Goal: Information Seeking & Learning: Learn about a topic

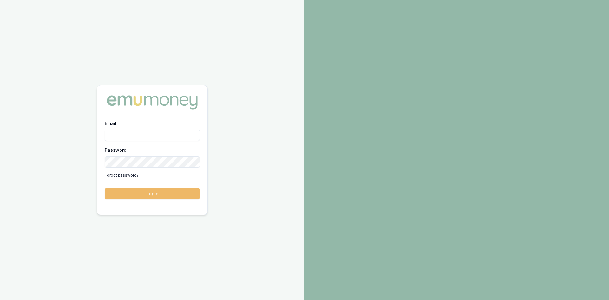
type input "steven.nguyen@emumoney.com.au"
click at [144, 197] on button "Login" at bounding box center [152, 193] width 95 height 11
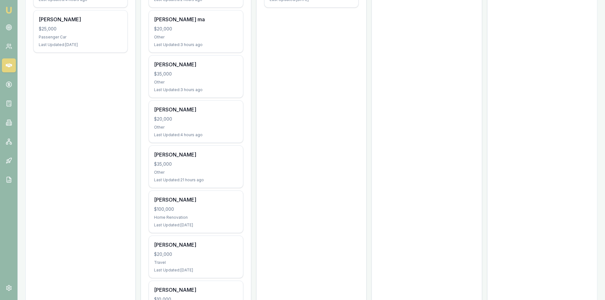
scroll to position [15, 0]
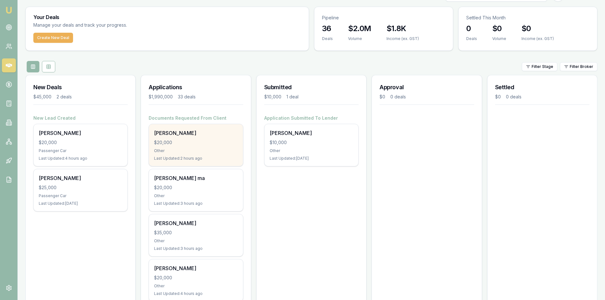
click at [183, 142] on div "$20,000" at bounding box center [195, 142] width 83 height 6
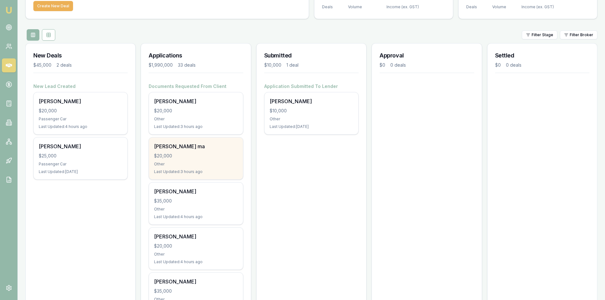
scroll to position [78, 0]
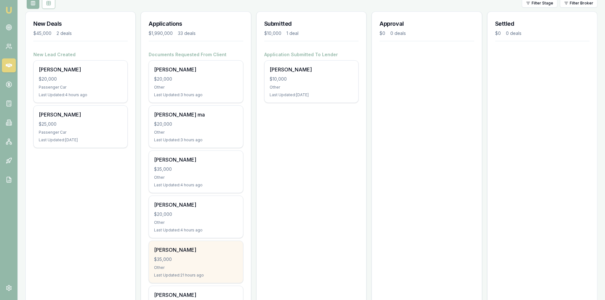
click at [201, 264] on div "[PERSON_NAME] $35,000 Other Last Updated: 21 hours ago" at bounding box center [196, 262] width 94 height 42
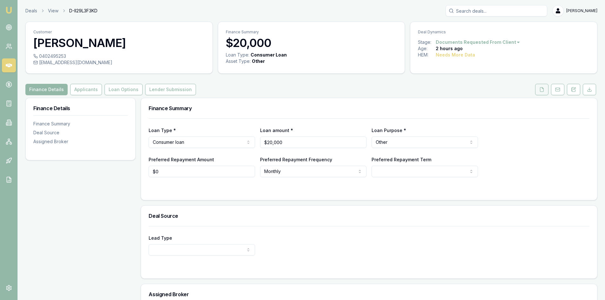
click at [546, 91] on button at bounding box center [541, 89] width 13 height 11
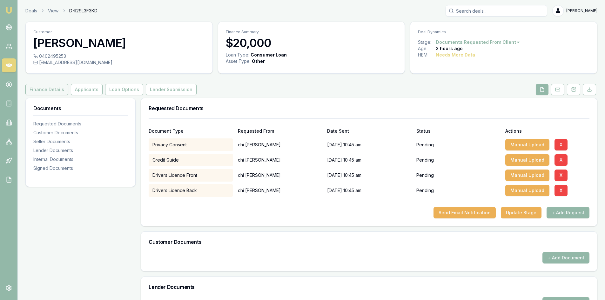
click at [47, 91] on button "Finance Details" at bounding box center [46, 89] width 43 height 11
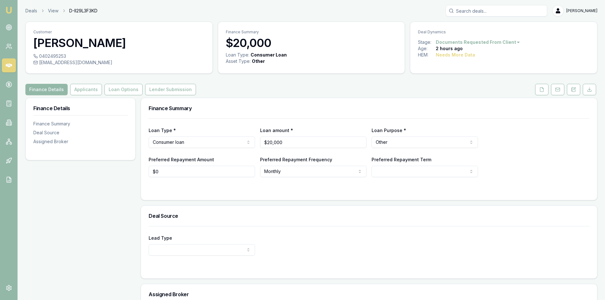
click at [11, 67] on icon at bounding box center [9, 65] width 6 height 6
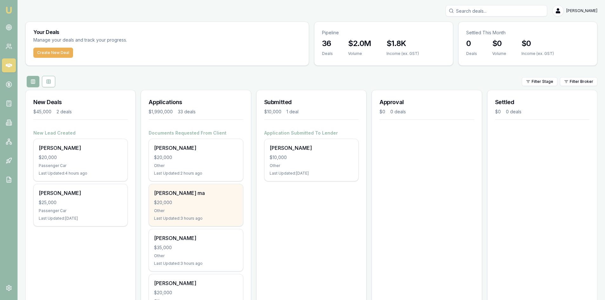
click at [186, 197] on div "[PERSON_NAME] ma $20,000 Other Last Updated: 3 hours ago" at bounding box center [196, 205] width 94 height 42
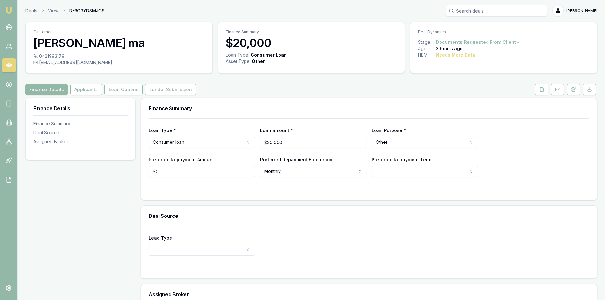
drag, startPoint x: 542, startPoint y: 88, endPoint x: 520, endPoint y: 96, distance: 23.3
click at [542, 88] on polyline at bounding box center [542, 87] width 1 height 1
click at [540, 94] on button at bounding box center [541, 89] width 13 height 11
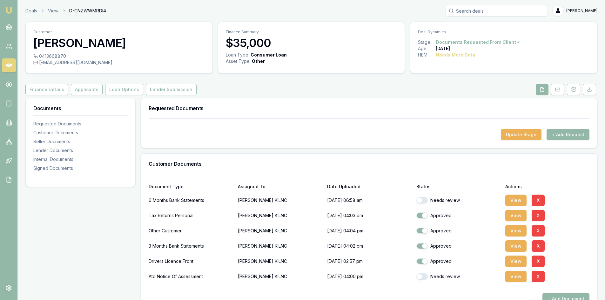
scroll to position [63, 0]
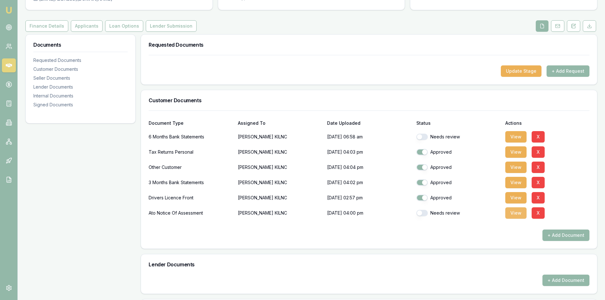
click at [516, 214] on button "View" at bounding box center [515, 212] width 21 height 11
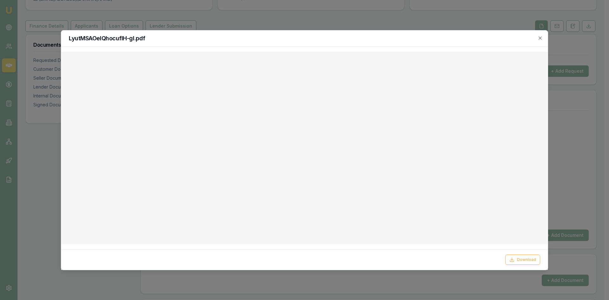
click at [335, 8] on div at bounding box center [304, 150] width 609 height 300
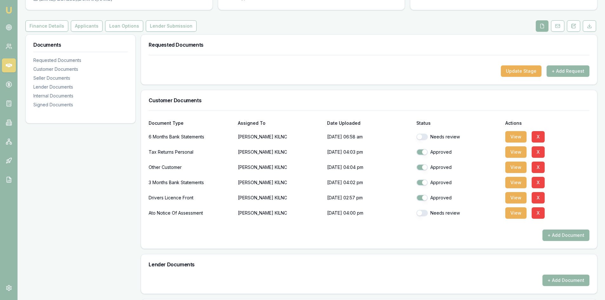
scroll to position [0, 0]
